Goal: Task Accomplishment & Management: Complete application form

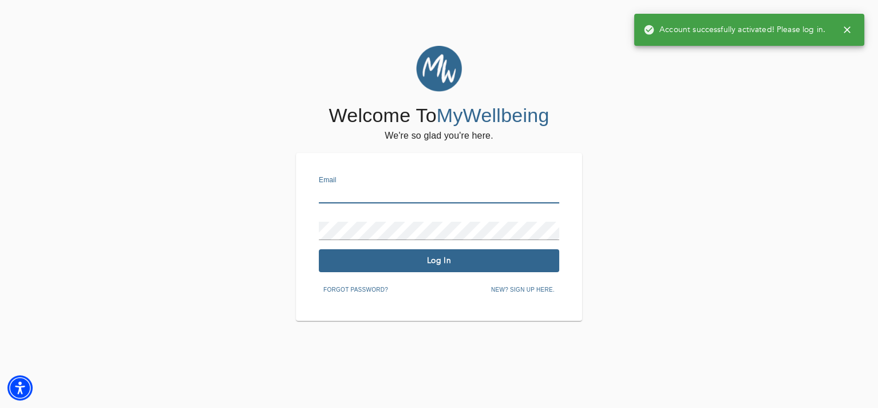
click at [392, 192] on input "text" at bounding box center [439, 194] width 240 height 18
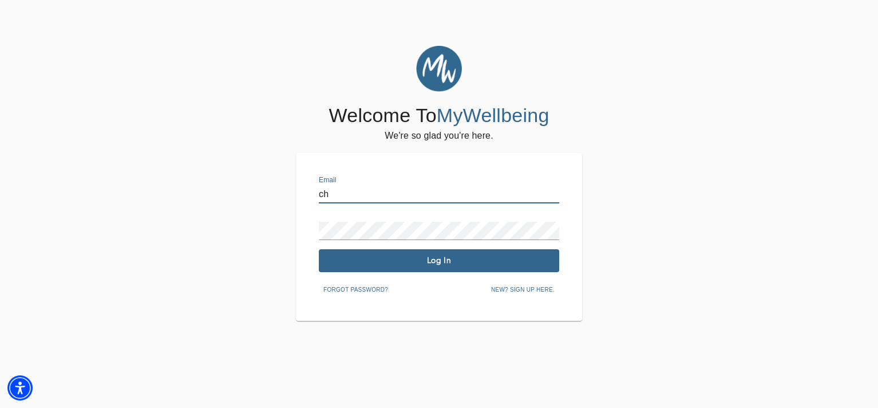
type input "[EMAIL_ADDRESS][DOMAIN_NAME]"
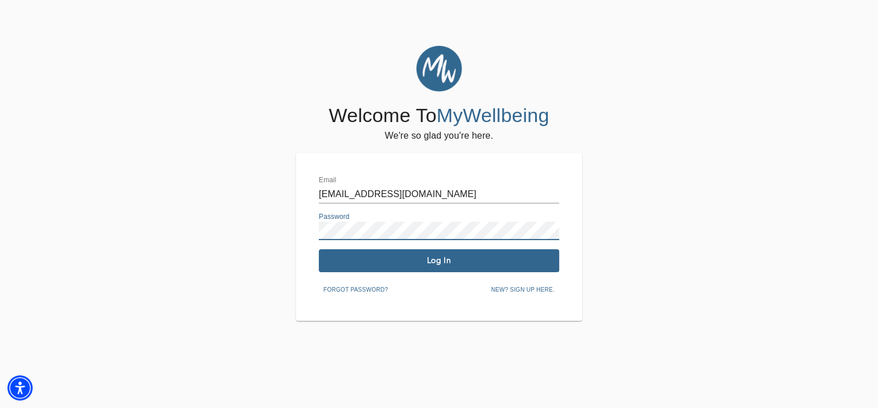
click at [435, 263] on span "Log In" at bounding box center [439, 260] width 231 height 11
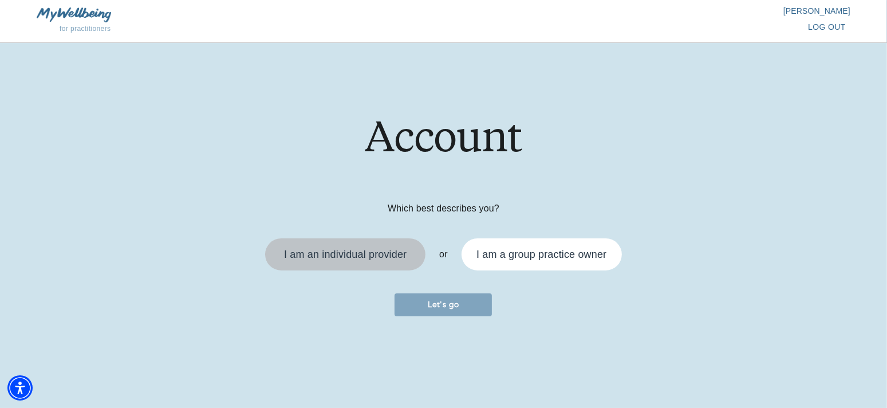
click at [352, 253] on div "I am an individual provider" at bounding box center [345, 254] width 123 height 10
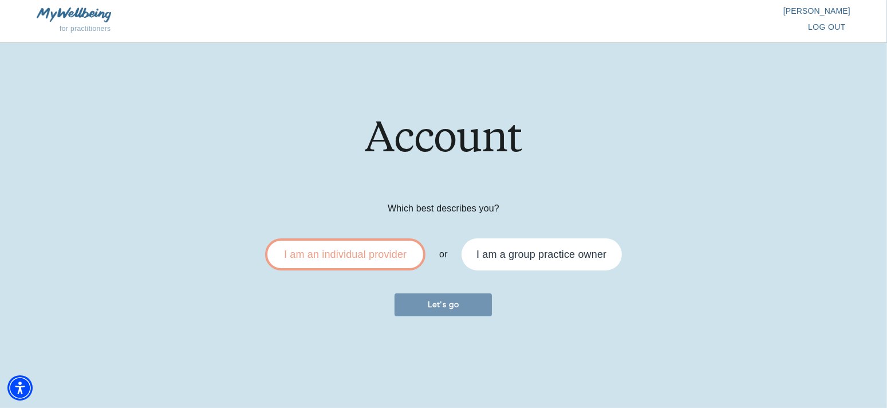
click at [451, 305] on span "Let's go" at bounding box center [443, 304] width 88 height 11
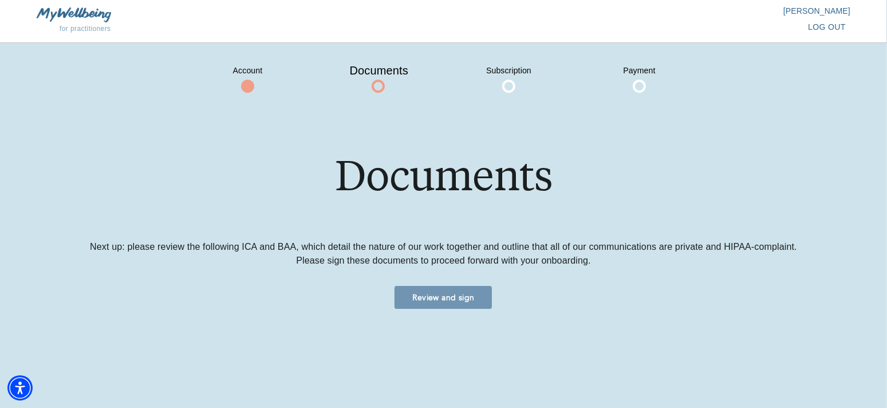
click at [443, 297] on span "Review and sign" at bounding box center [443, 297] width 88 height 11
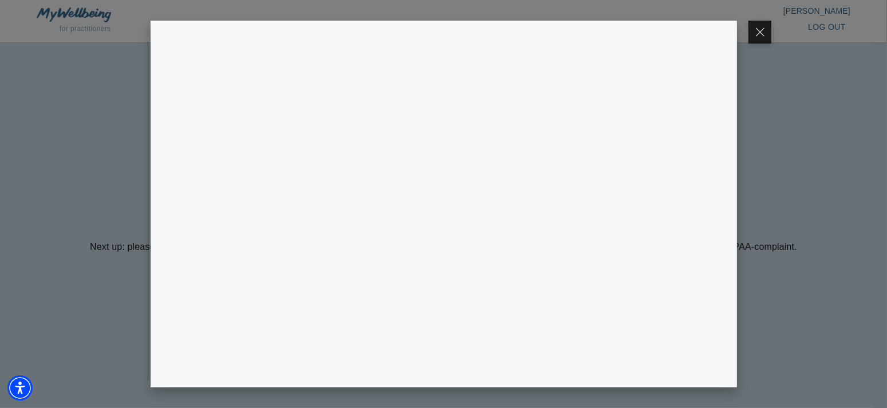
click at [811, 193] on div at bounding box center [443, 204] width 887 height 408
click at [761, 31] on button at bounding box center [759, 32] width 23 height 23
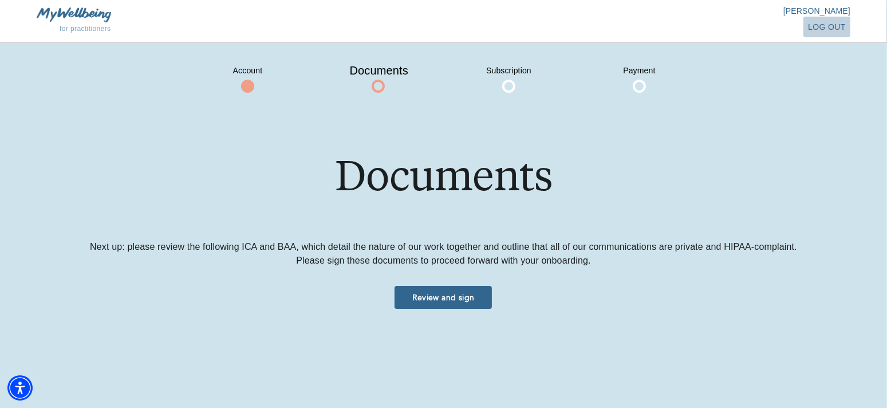
click at [835, 26] on span "log out" at bounding box center [827, 27] width 38 height 14
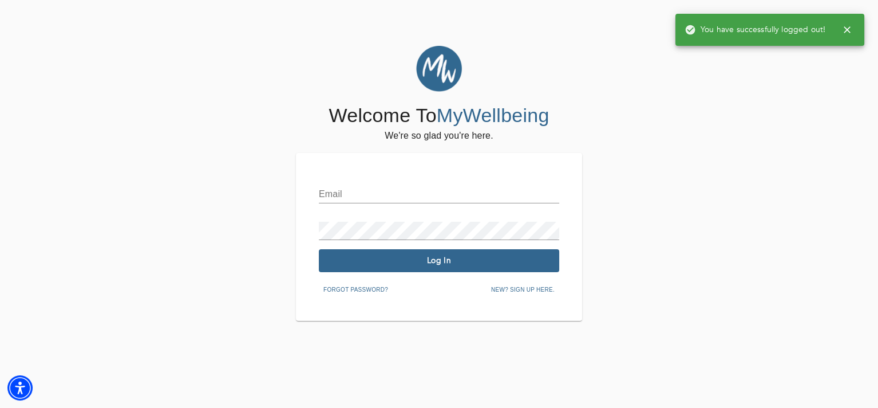
type input "[EMAIL_ADDRESS][DOMAIN_NAME]"
click at [842, 27] on icon "button" at bounding box center [847, 29] width 11 height 11
